Goal: Task Accomplishment & Management: Manage account settings

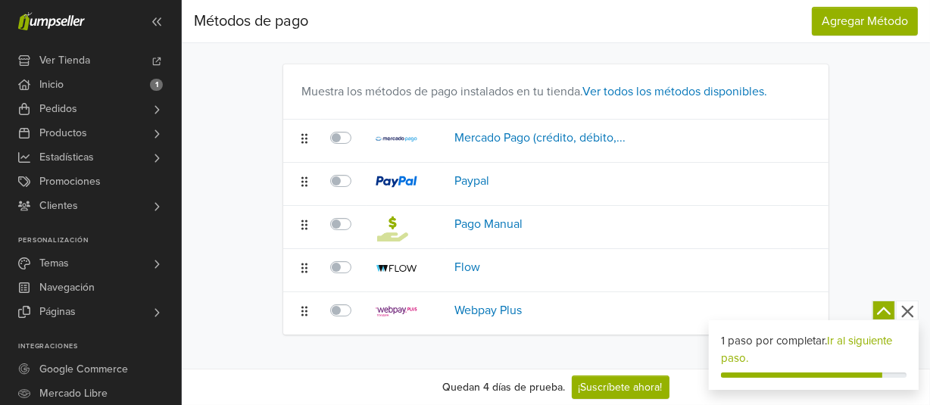
click at [804, 146] on icon at bounding box center [807, 140] width 15 height 12
click at [690, 337] on button "Editar método de pago" at bounding box center [715, 340] width 198 height 24
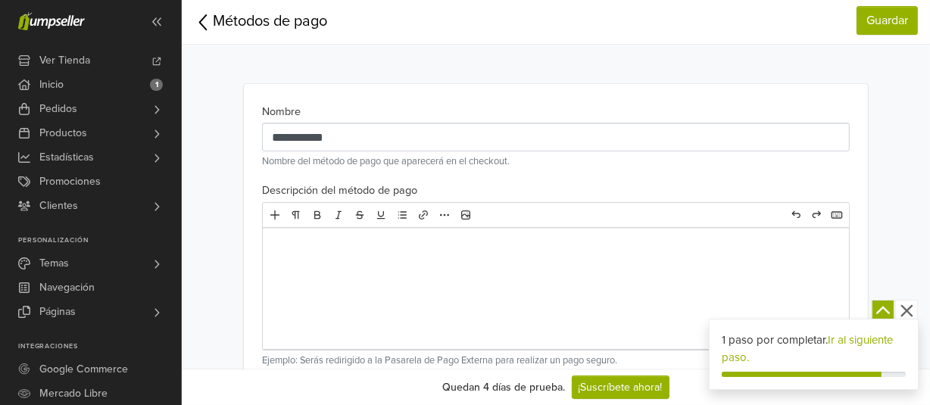
click at [627, 362] on p "Ejemplo: Serás redirigido a la Pasarela de Pago Externa para realizar un pago s…" at bounding box center [555, 361] width 587 height 14
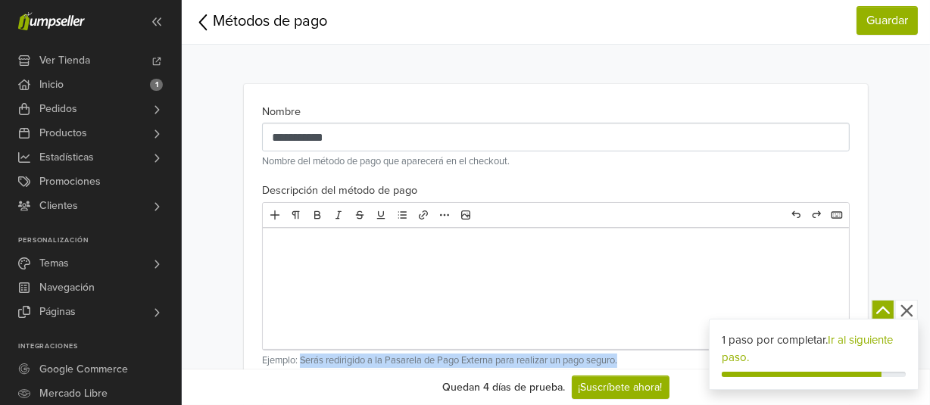
drag, startPoint x: 626, startPoint y: 361, endPoint x: 300, endPoint y: 361, distance: 326.4
click at [300, 361] on p "Ejemplo: Serás redirigido a la Pasarela de Pago Externa para realizar un pago s…" at bounding box center [555, 361] width 587 height 14
copy p "Serás redirigido a la Pasarela de Pago Externa para realizar un pago seguro."
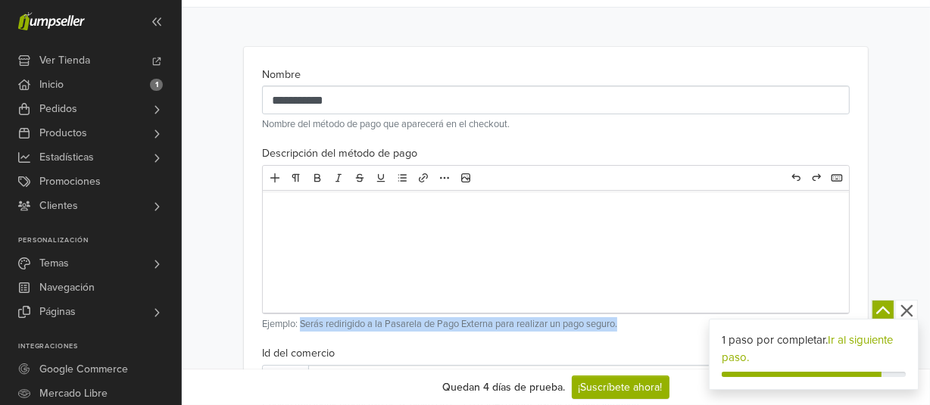
scroll to position [36, 0]
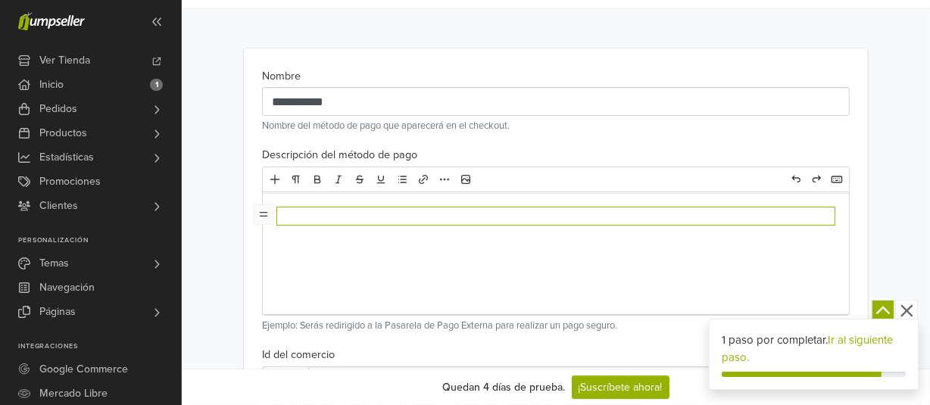
click at [317, 251] on div at bounding box center [555, 253] width 585 height 121
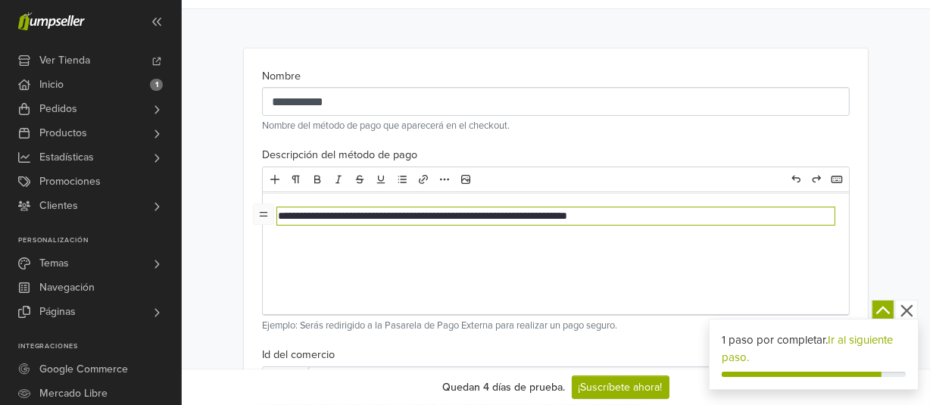
type textarea "**********"
click at [317, 251] on div "**********" at bounding box center [555, 253] width 585 height 121
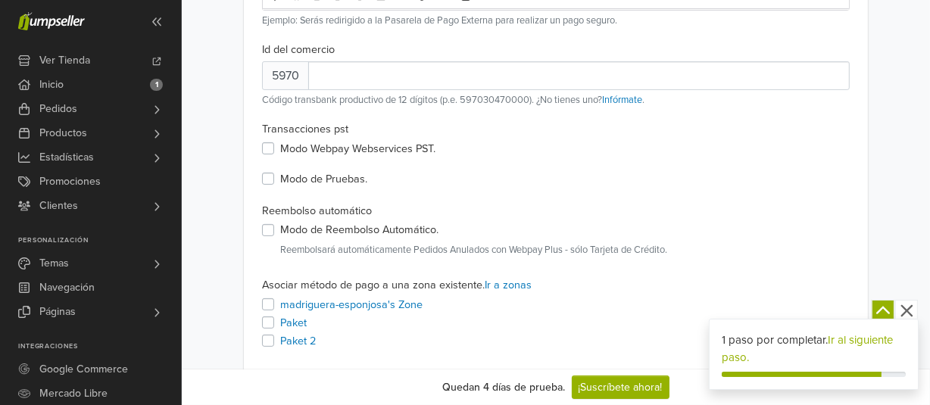
scroll to position [376, 0]
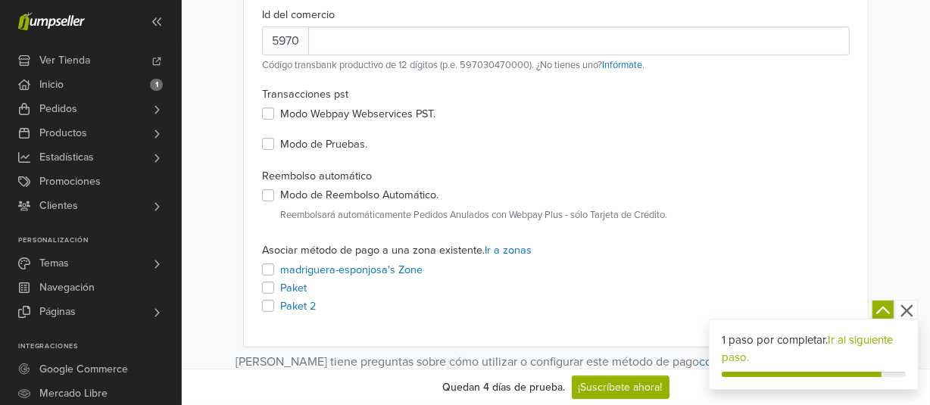
click at [280, 265] on label "madriguera-esponjosa's Zone" at bounding box center [351, 270] width 142 height 17
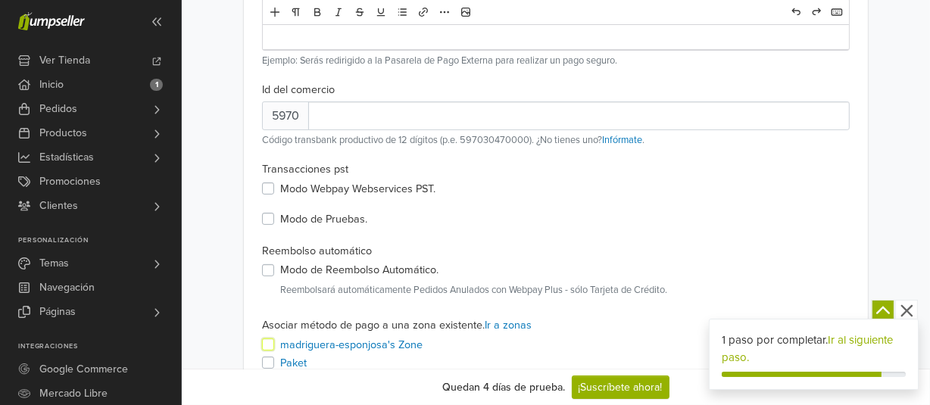
scroll to position [300, 0]
click at [623, 139] on link "Infórmate" at bounding box center [622, 141] width 40 height 12
